Goal: Go to known website: Go to known website

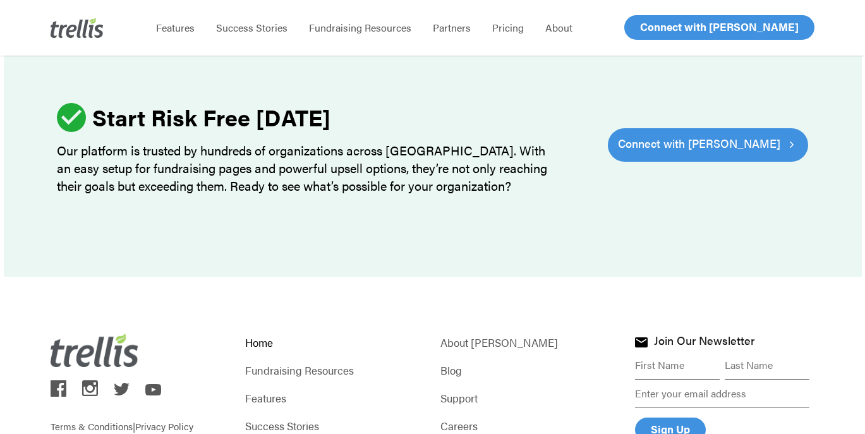
scroll to position [3990, 0]
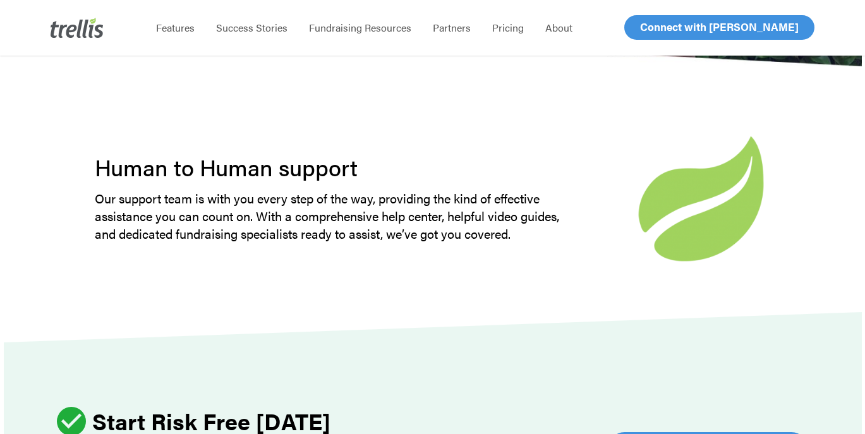
scroll to position [3989, 0]
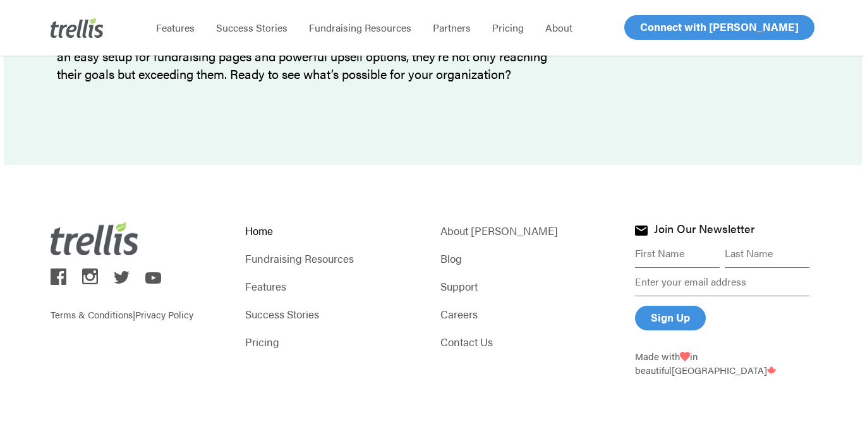
click at [56, 268] on img at bounding box center [59, 276] width 16 height 16
click at [118, 271] on img at bounding box center [122, 277] width 16 height 13
